Goal: Communication & Community: Answer question/provide support

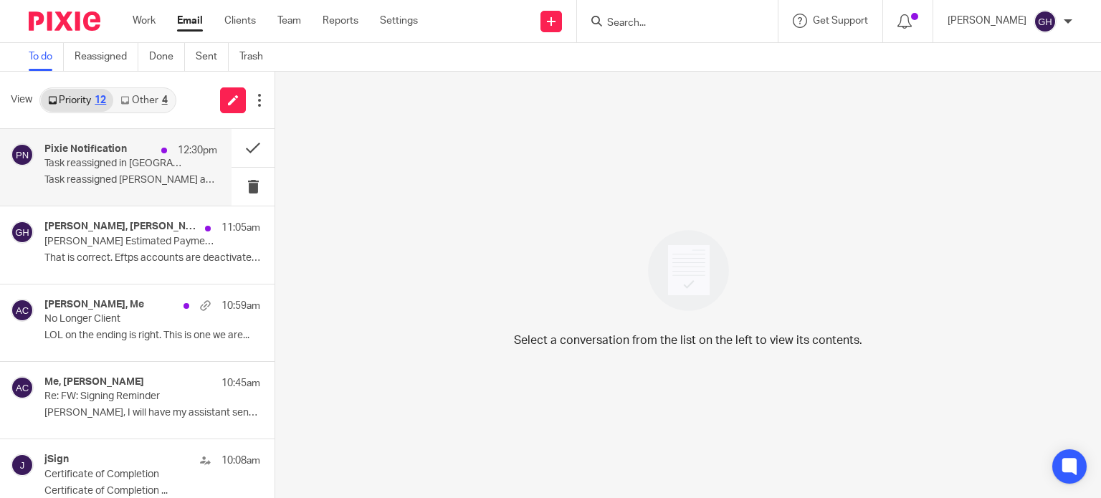
click at [97, 158] on p "Task reassigned in [GEOGRAPHIC_DATA]" at bounding box center [113, 164] width 138 height 12
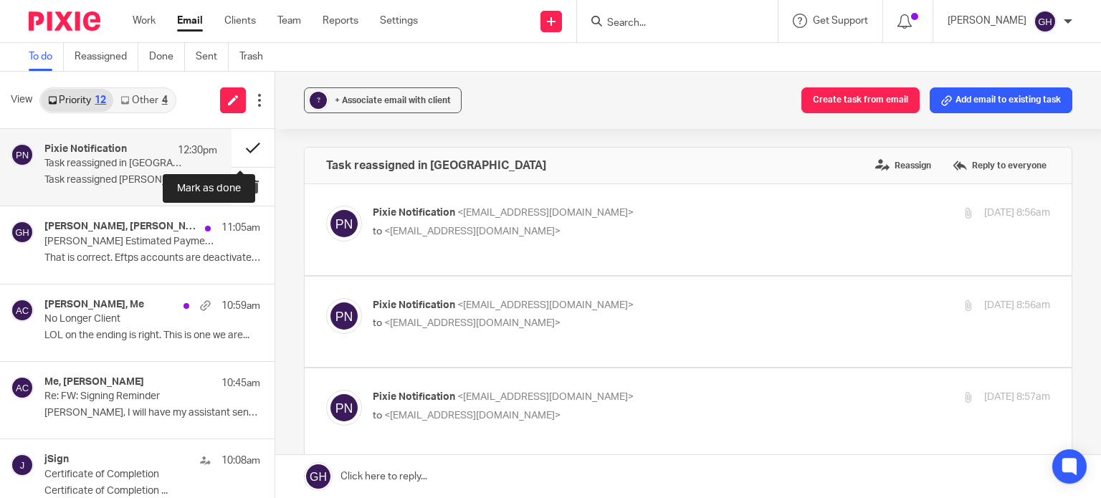
click at [242, 154] on button at bounding box center [253, 148] width 43 height 38
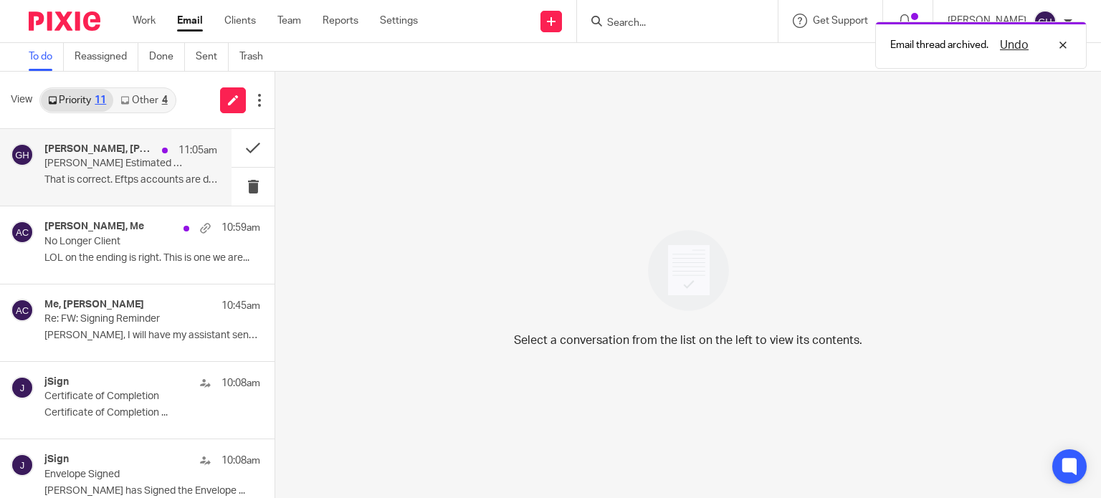
click at [102, 183] on p "That is correct. Eftps accounts are deactivated..." at bounding box center [130, 180] width 173 height 12
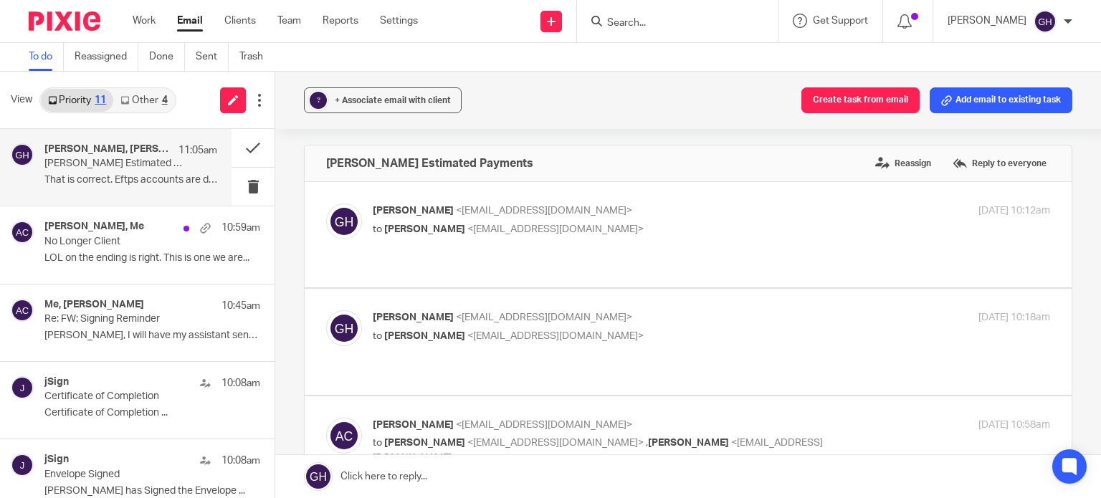
scroll to position [3, 0]
click at [972, 161] on label "Reply to everyone" at bounding box center [999, 163] width 101 height 22
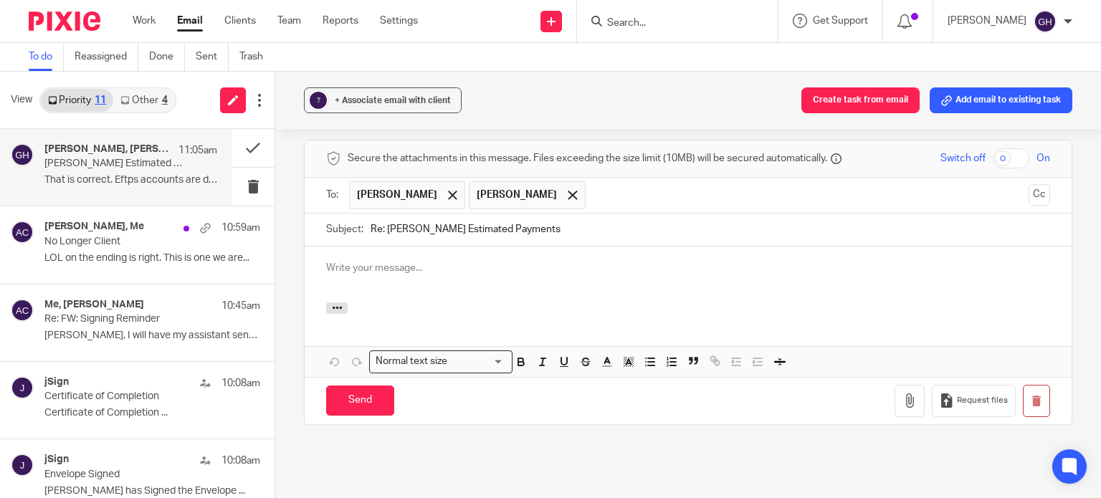
scroll to position [0, 0]
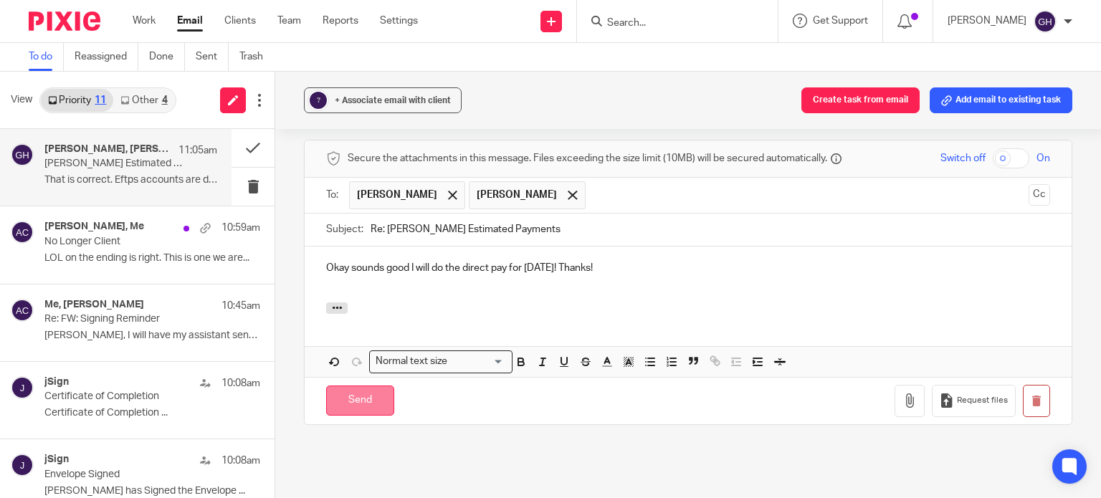
click at [364, 386] on input "Send" at bounding box center [360, 401] width 68 height 31
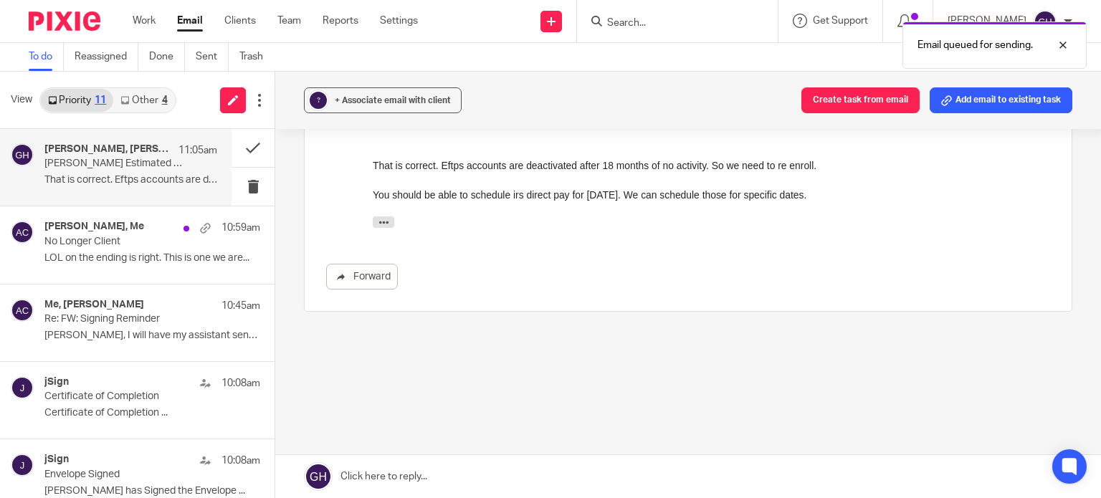
scroll to position [375, 0]
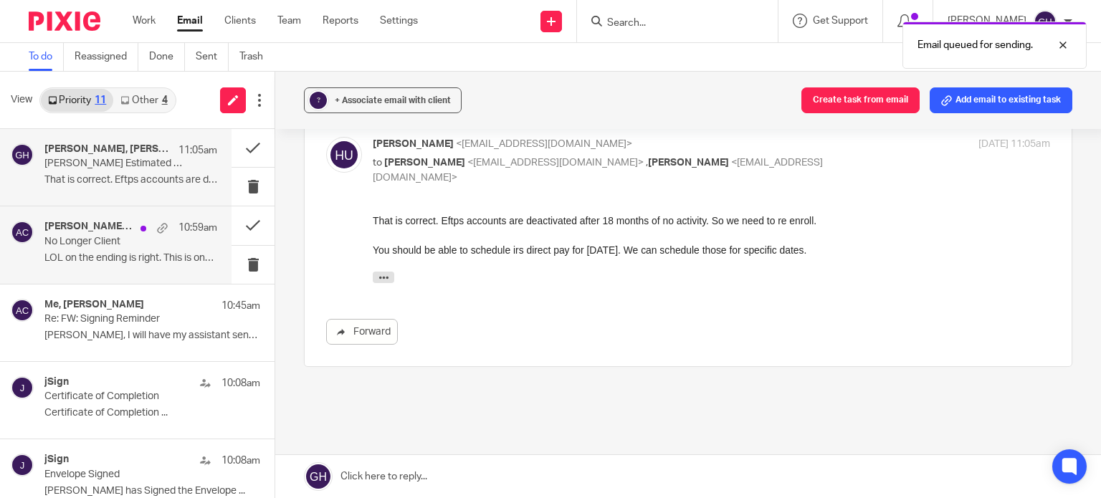
click at [148, 244] on p "No Longer Client" at bounding box center [113, 242] width 138 height 12
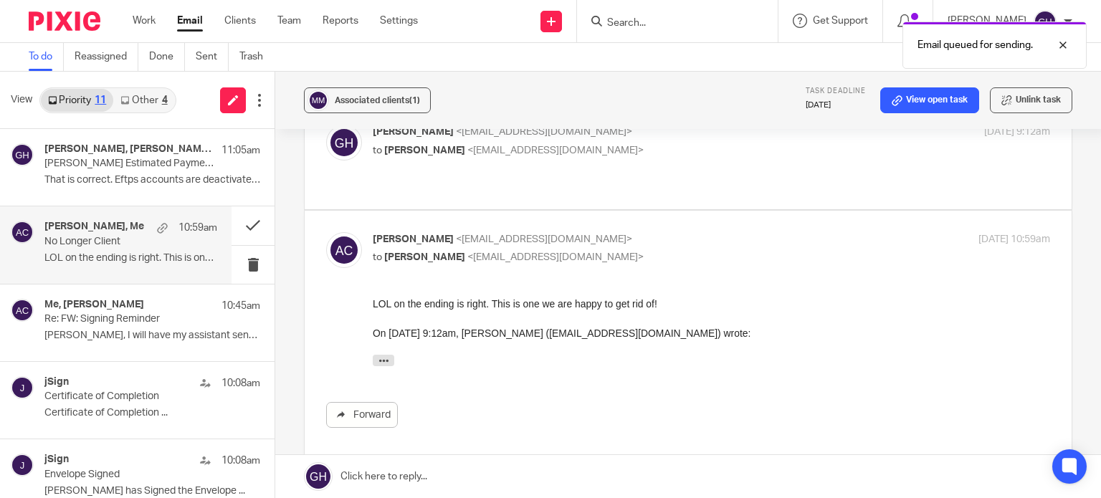
scroll to position [189, 0]
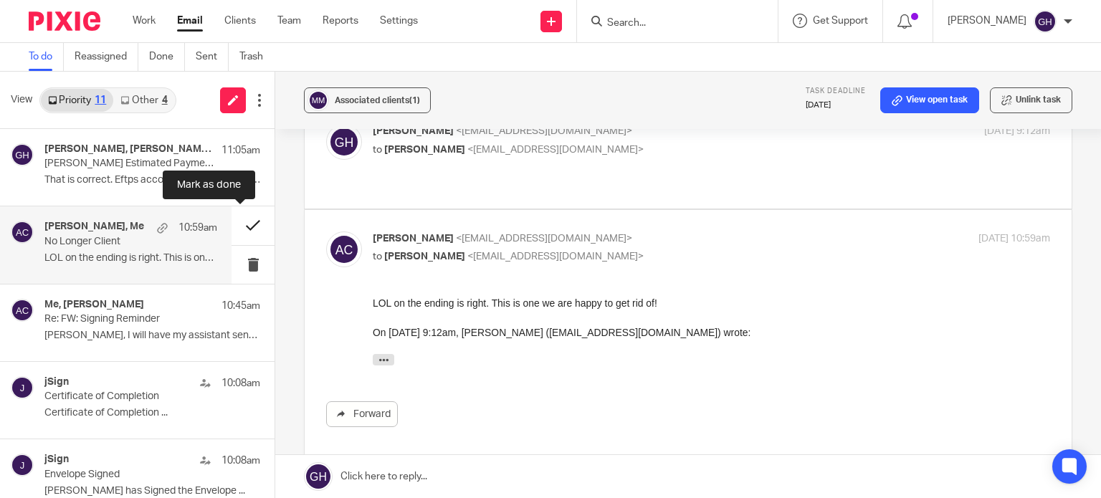
click at [242, 217] on button at bounding box center [253, 225] width 43 height 38
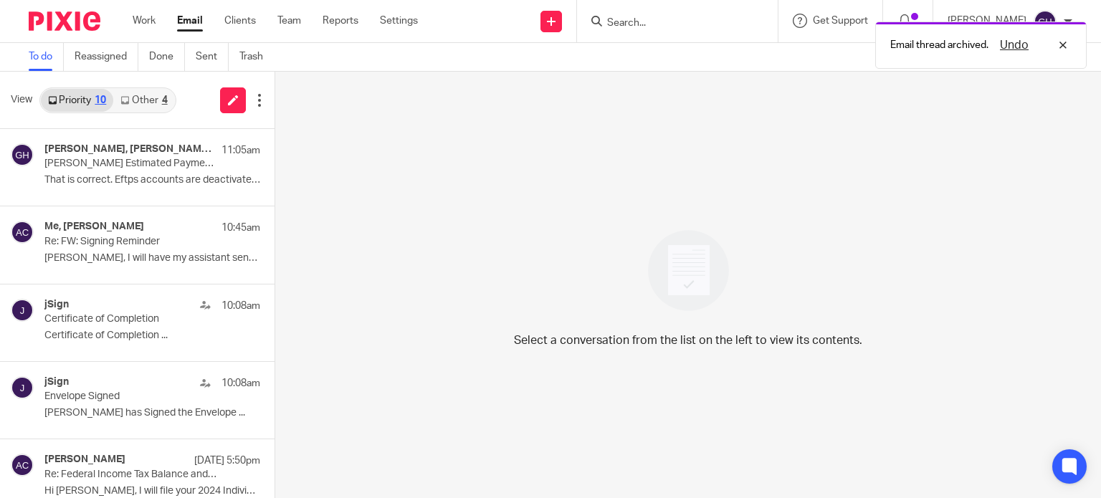
click at [163, 100] on div "4" at bounding box center [165, 100] width 6 height 10
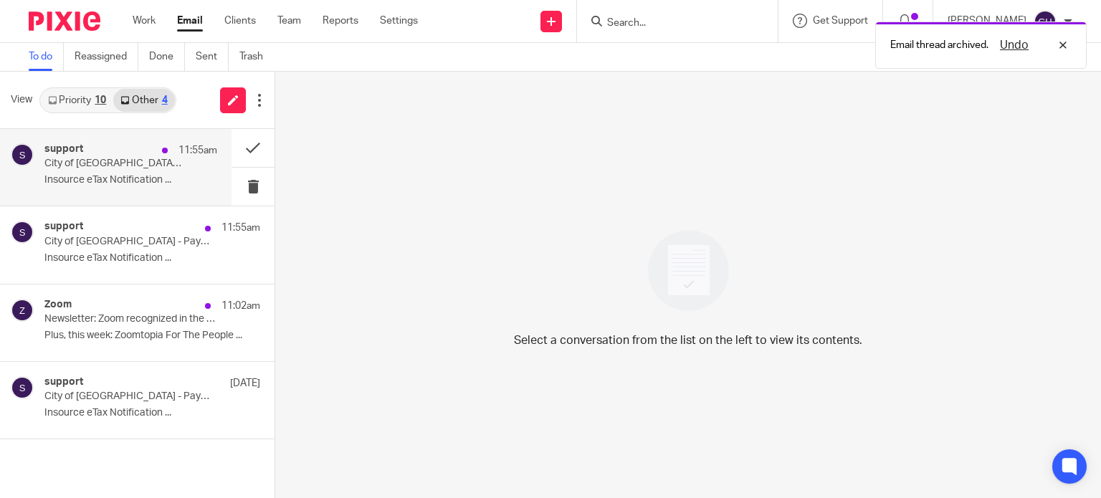
click at [140, 160] on p "City of [GEOGRAPHIC_DATA] - Payment Notification: Balance Due" at bounding box center [113, 164] width 138 height 12
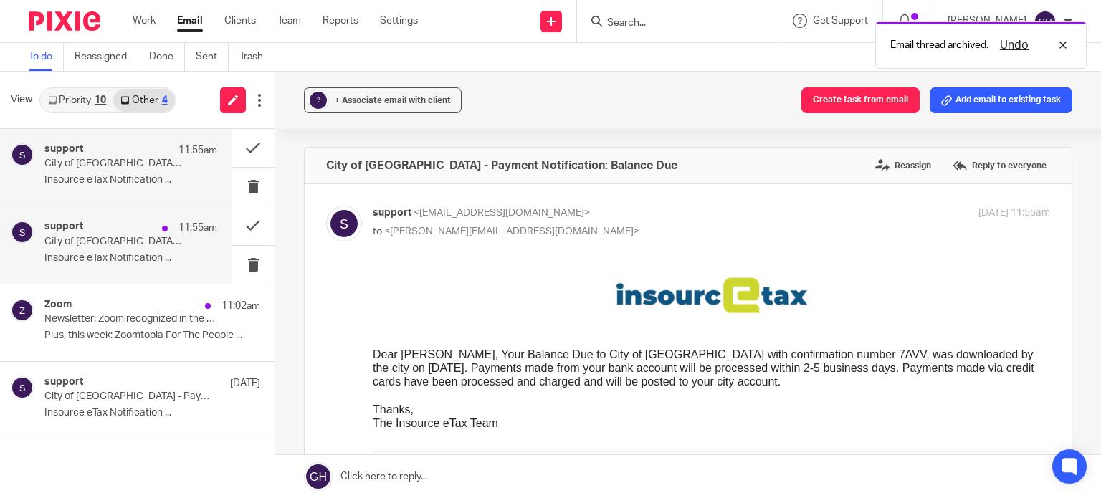
scroll to position [0, 0]
click at [113, 245] on p "City of [GEOGRAPHIC_DATA] - Payment Notification: 3rd Quarter Estimate" at bounding box center [113, 242] width 138 height 12
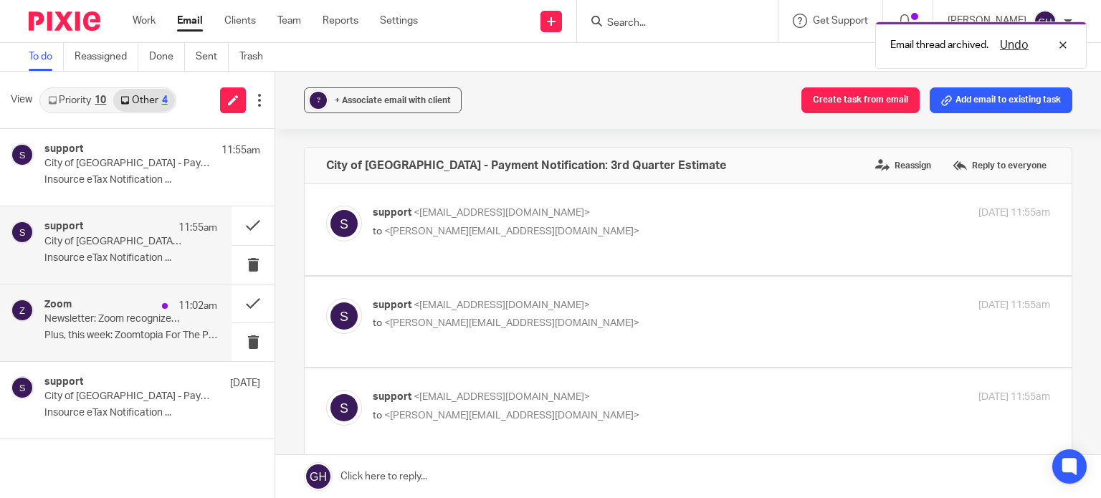
click at [107, 310] on div "Zoom 11:02am" at bounding box center [130, 306] width 173 height 14
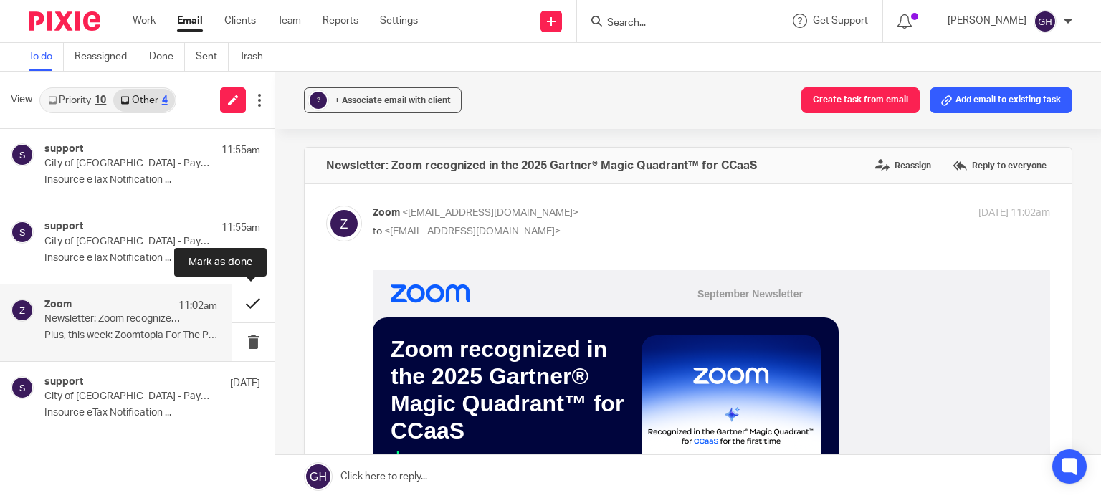
click at [252, 306] on button at bounding box center [253, 304] width 43 height 38
